Goal: Information Seeking & Learning: Compare options

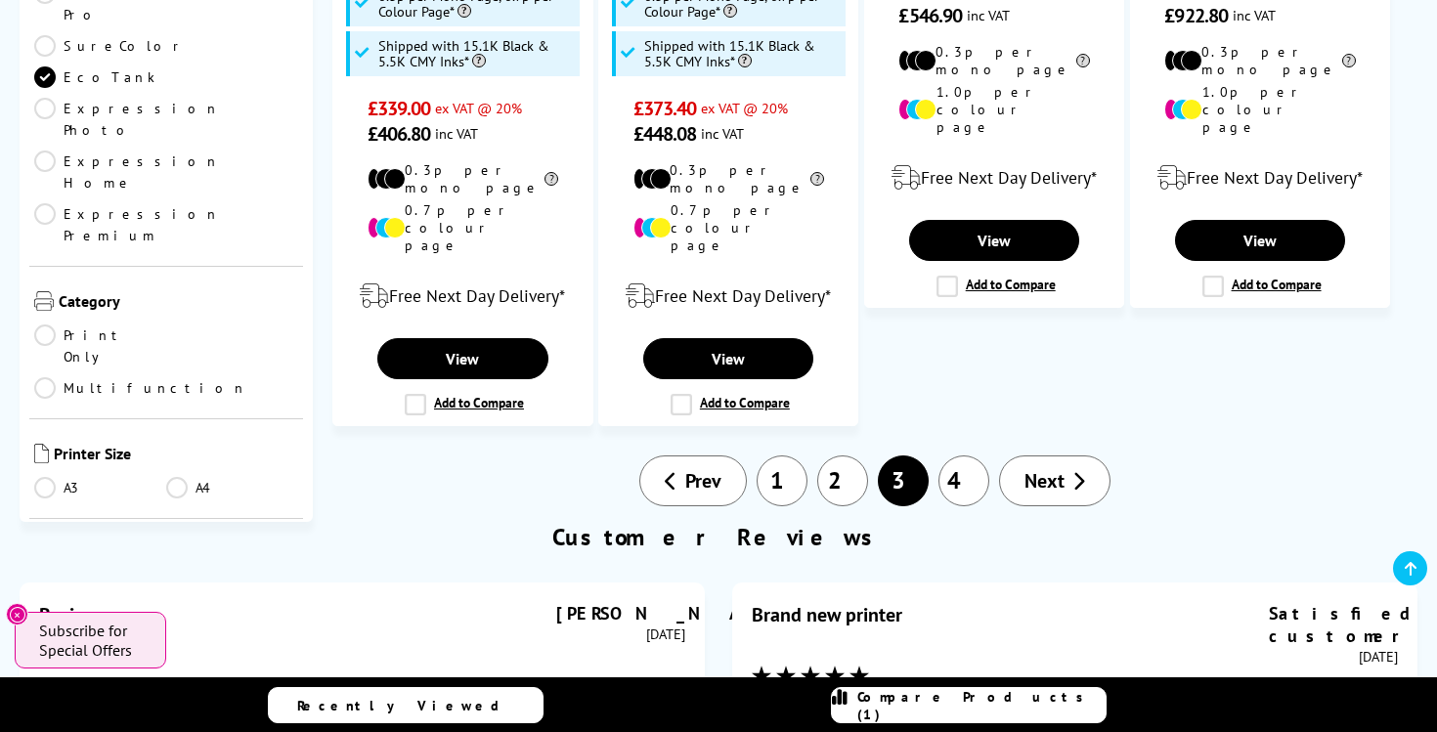
scroll to position [2590, 0]
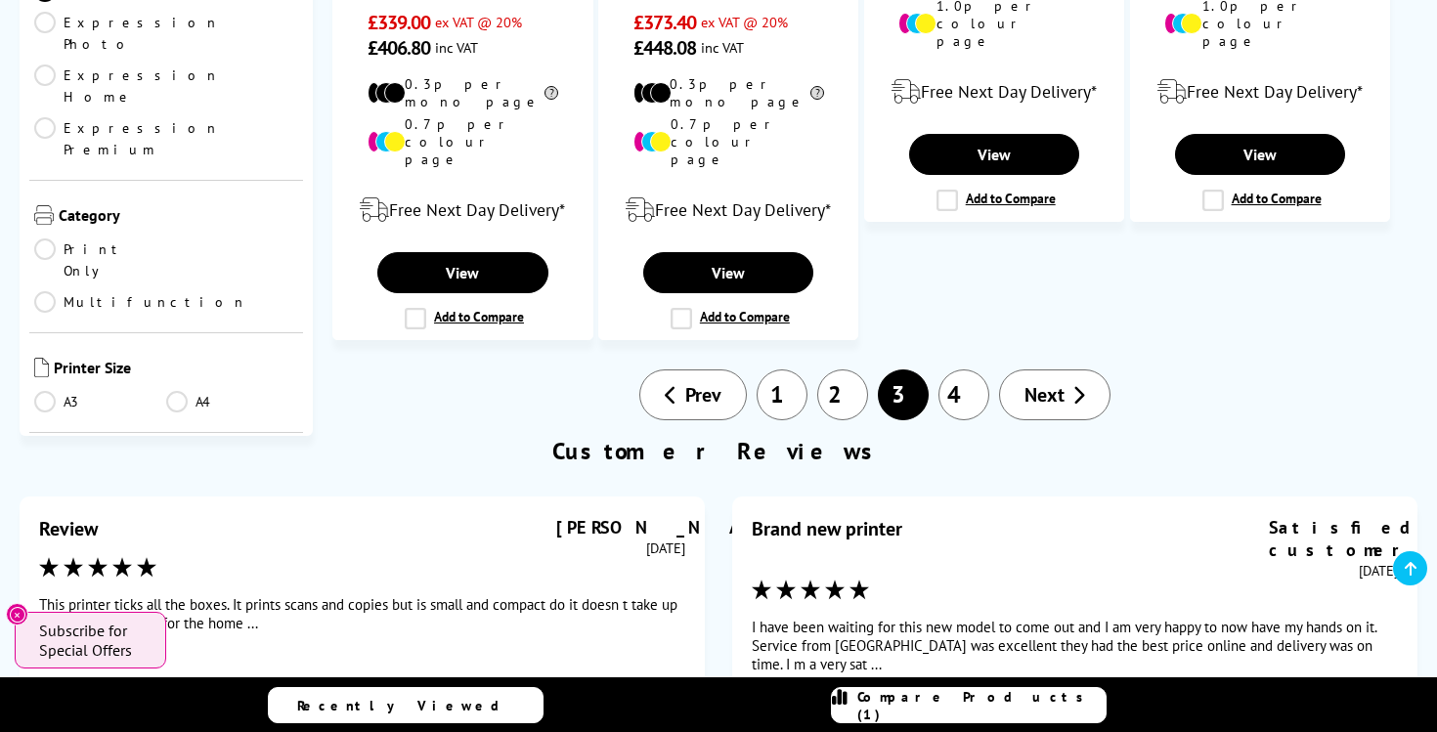
click at [969, 370] on link "4" at bounding box center [963, 395] width 51 height 51
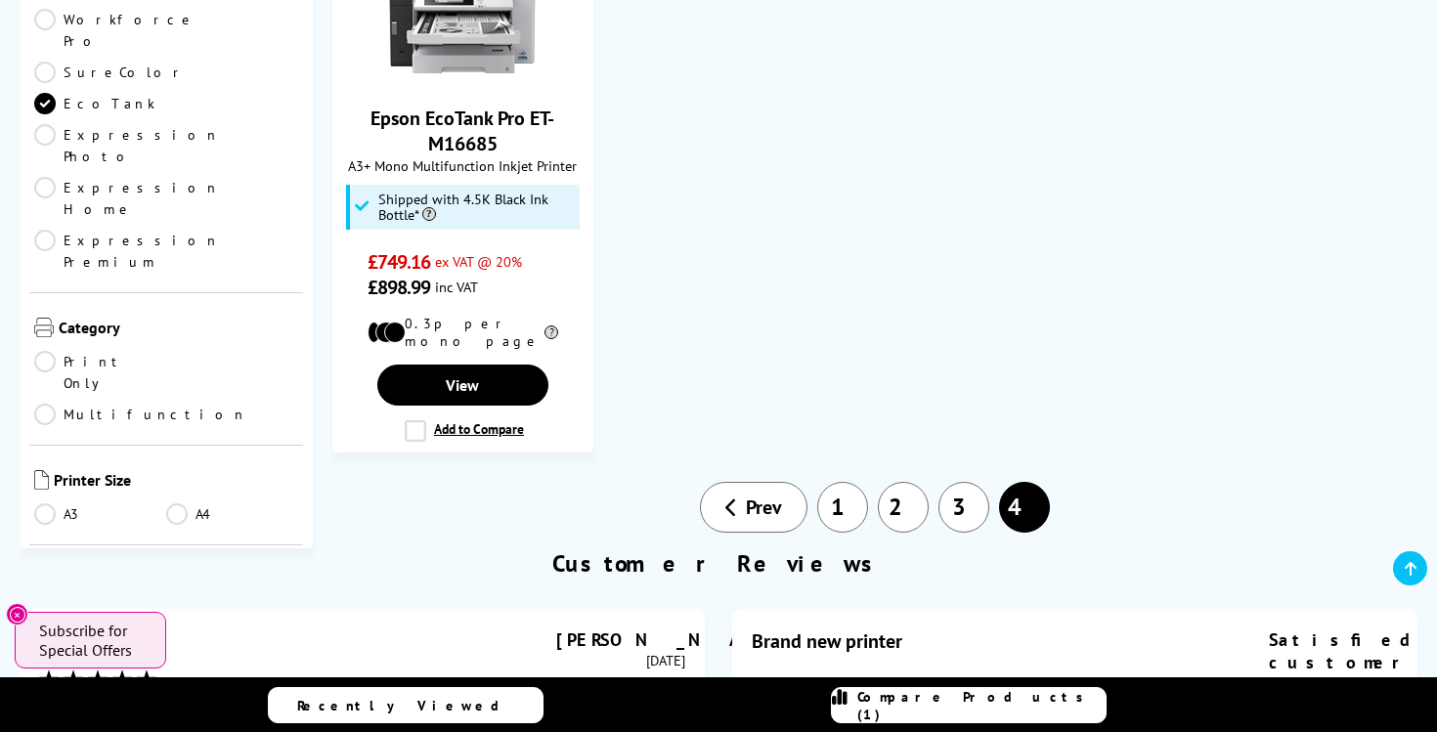
scroll to position [2129, 0]
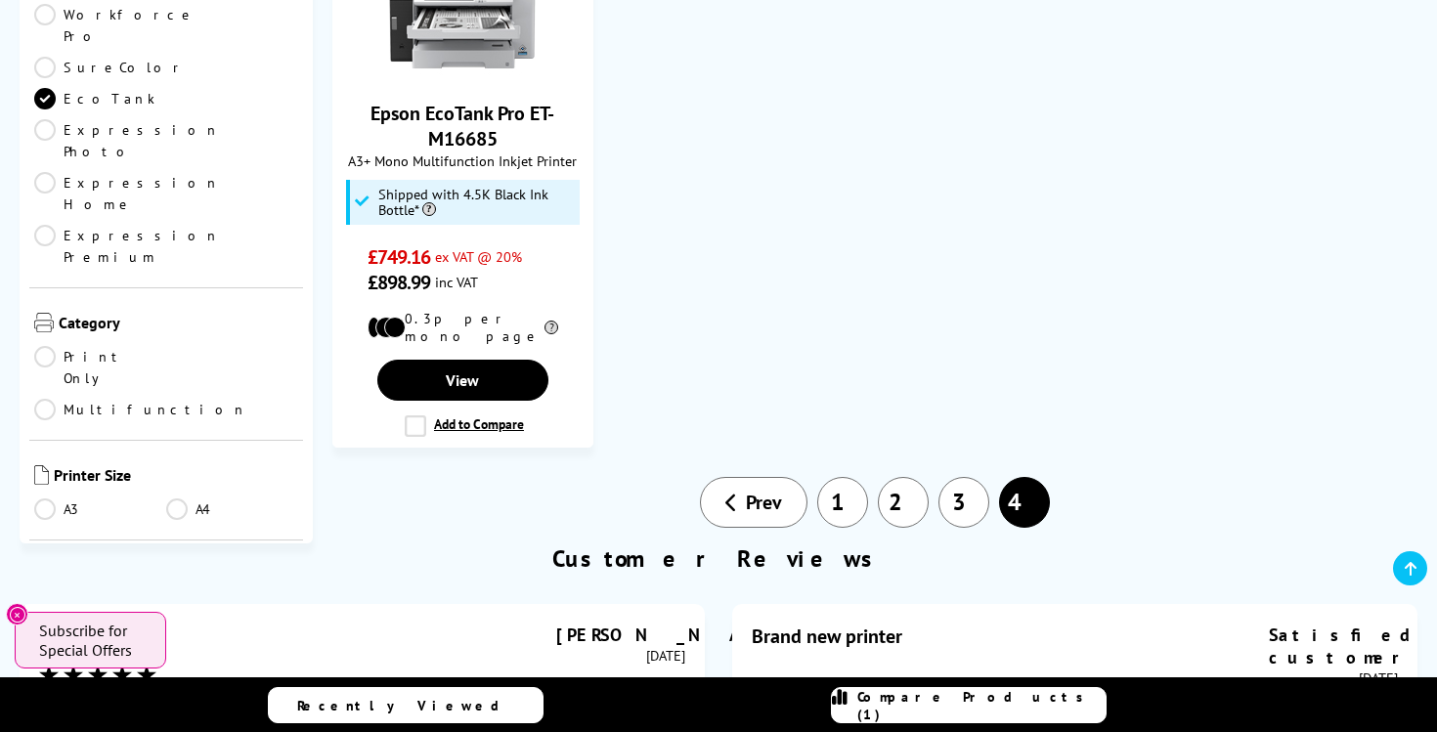
click at [847, 477] on link "1" at bounding box center [842, 502] width 51 height 51
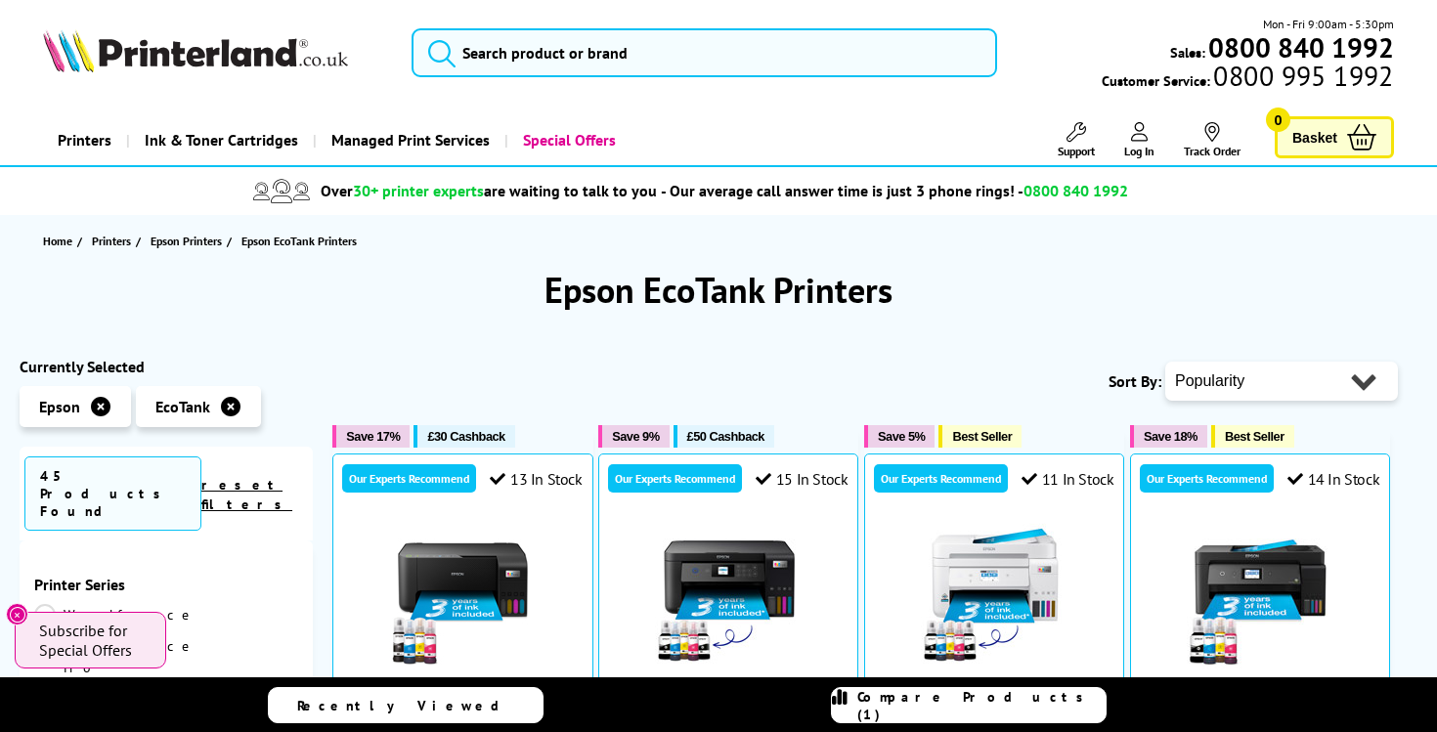
click at [1294, 385] on select "Popularity Rating Price - Low to High Price - High to Low Running Costs - Low t…" at bounding box center [1281, 381] width 233 height 39
select select "Price Ascending"
click at [1165, 362] on select "Popularity Rating Price - Low to High Price - High to Low Running Costs - Low t…" at bounding box center [1281, 381] width 233 height 39
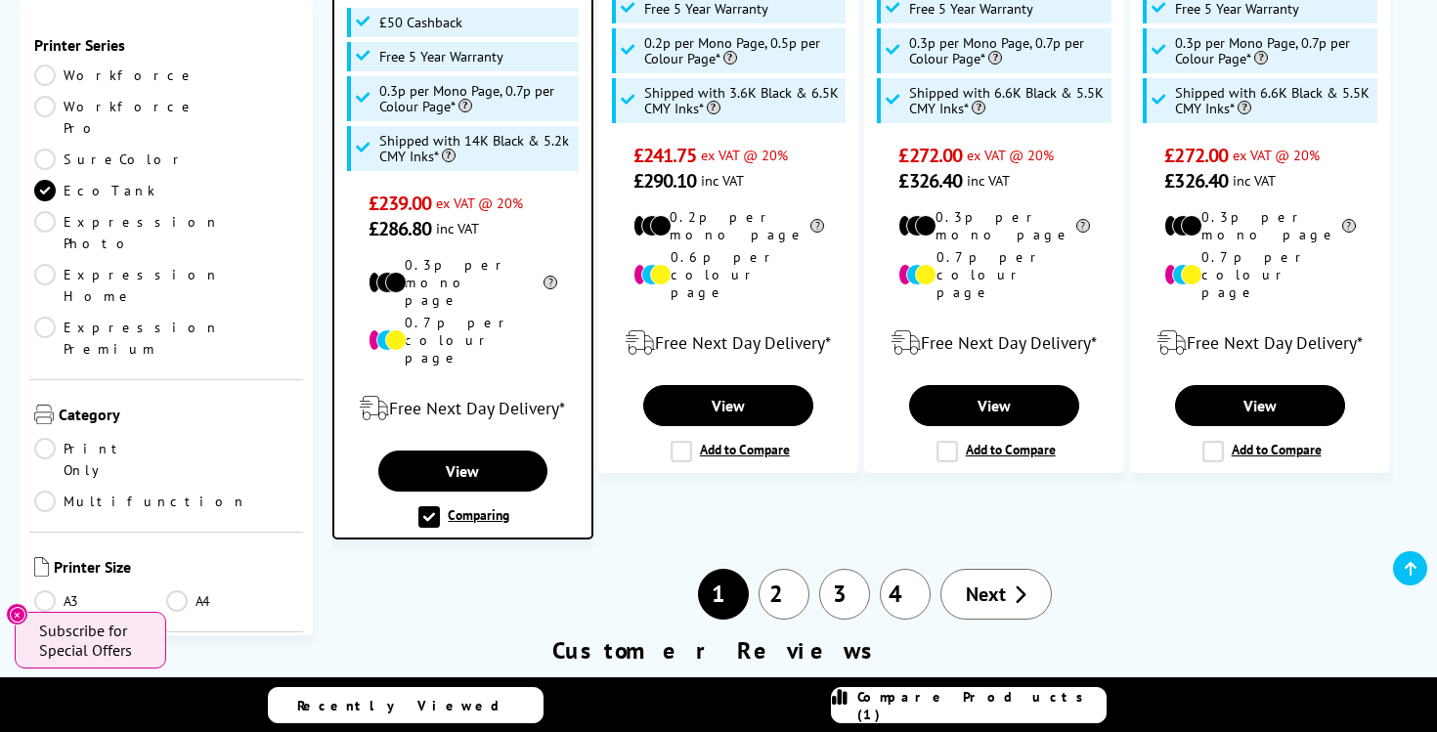
scroll to position [2543, 0]
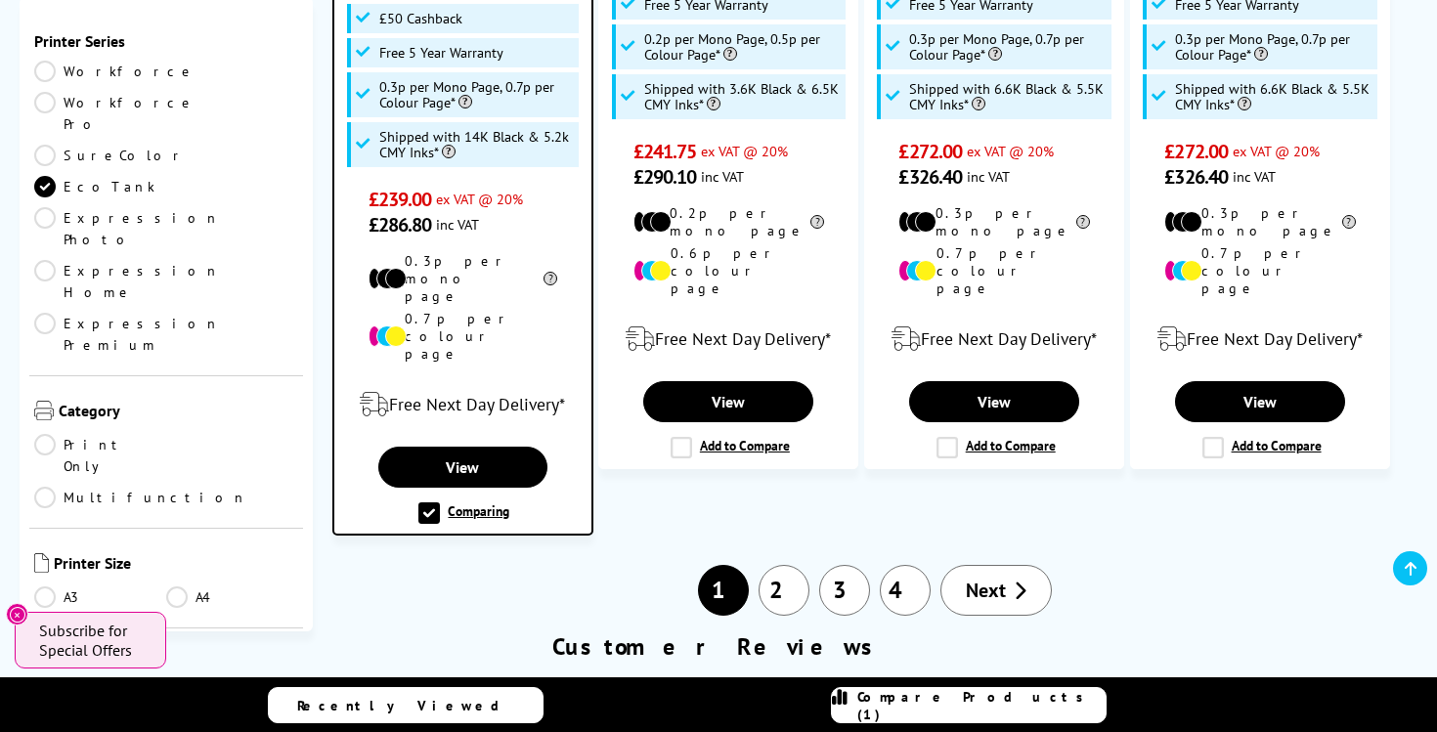
click at [784, 565] on link "2" at bounding box center [784, 590] width 51 height 51
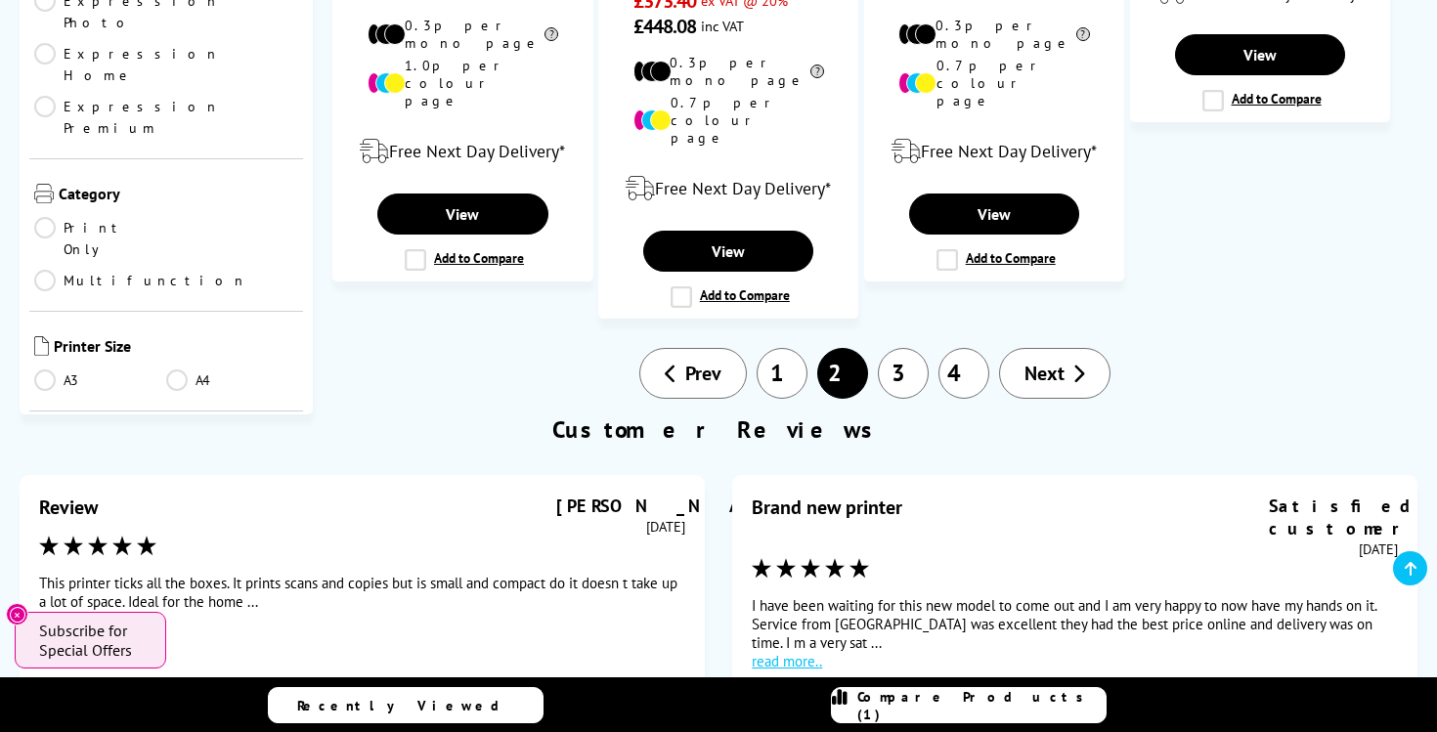
scroll to position [2845, 0]
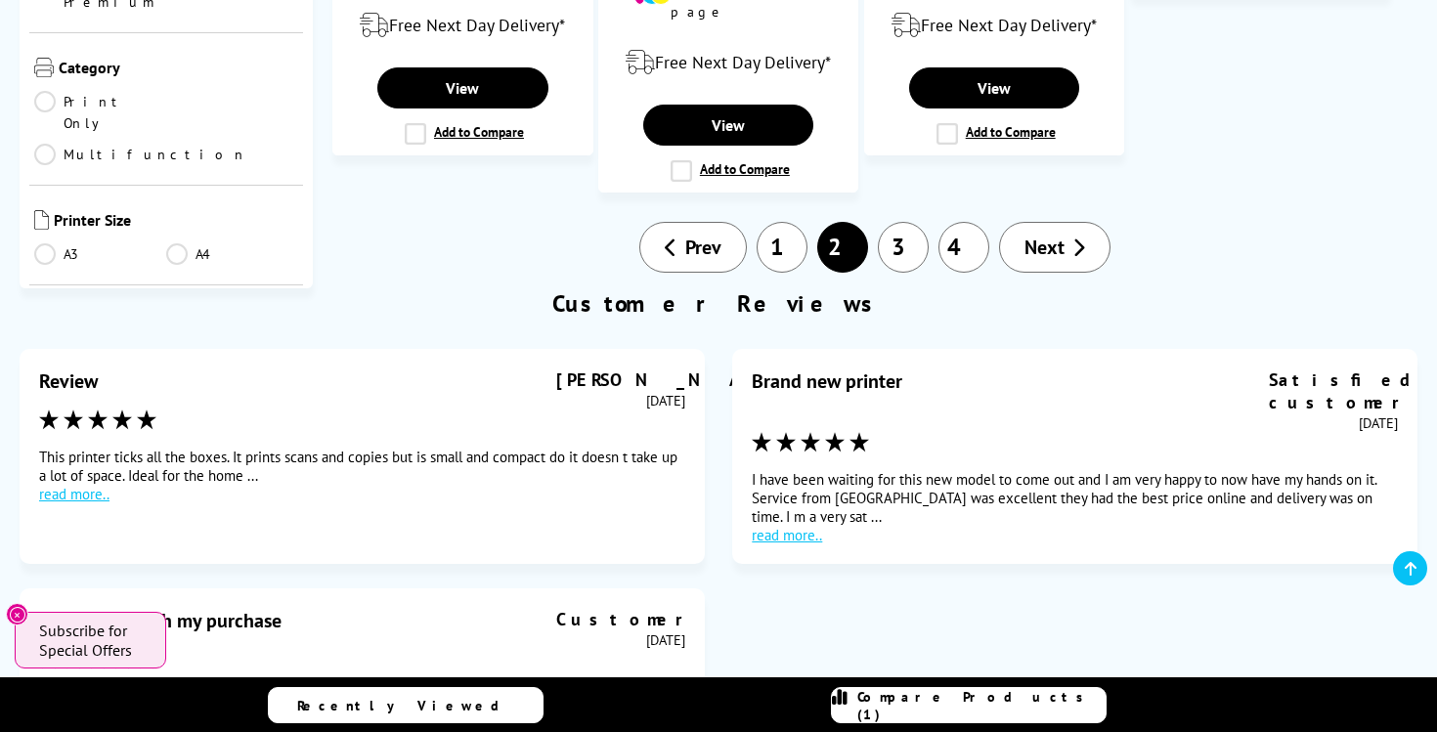
click at [785, 222] on link "1" at bounding box center [782, 247] width 51 height 51
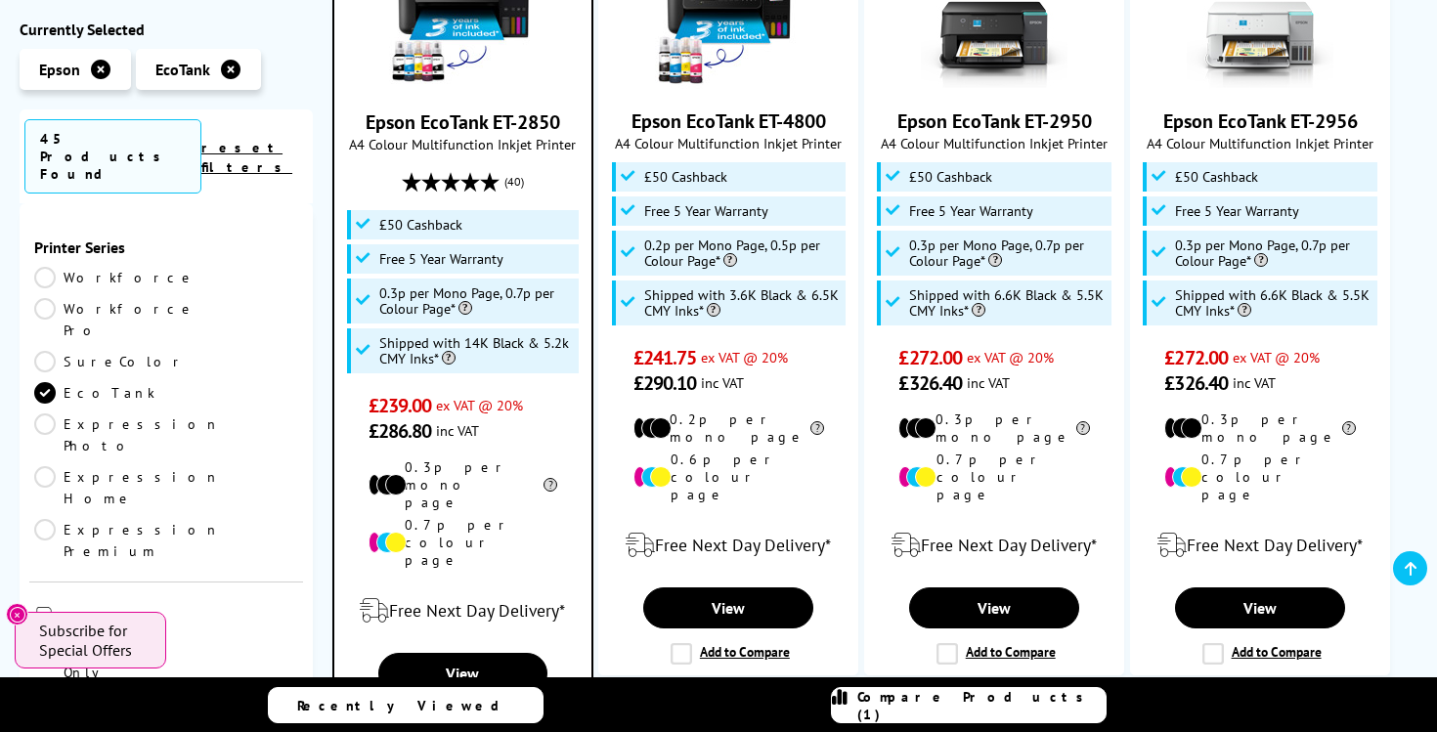
scroll to position [2545, 0]
